Goal: Navigation & Orientation: Find specific page/section

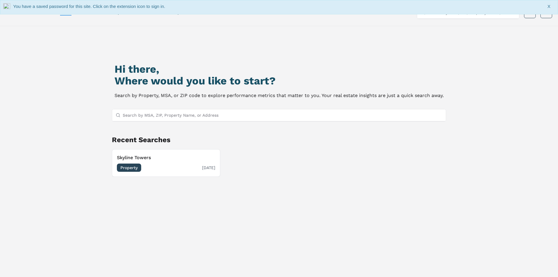
click at [133, 165] on span "Property" at bounding box center [129, 167] width 24 height 8
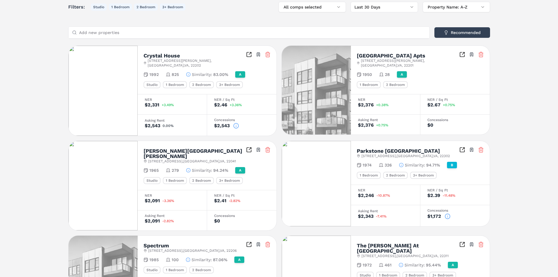
scroll to position [83, 0]
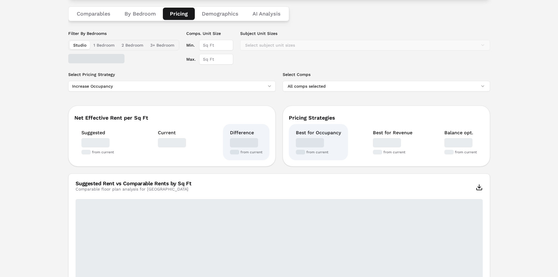
click at [185, 13] on button "Pricing" at bounding box center [179, 14] width 32 height 12
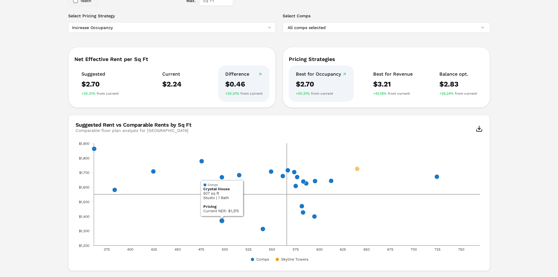
scroll to position [130, 0]
